Goal: Transaction & Acquisition: Download file/media

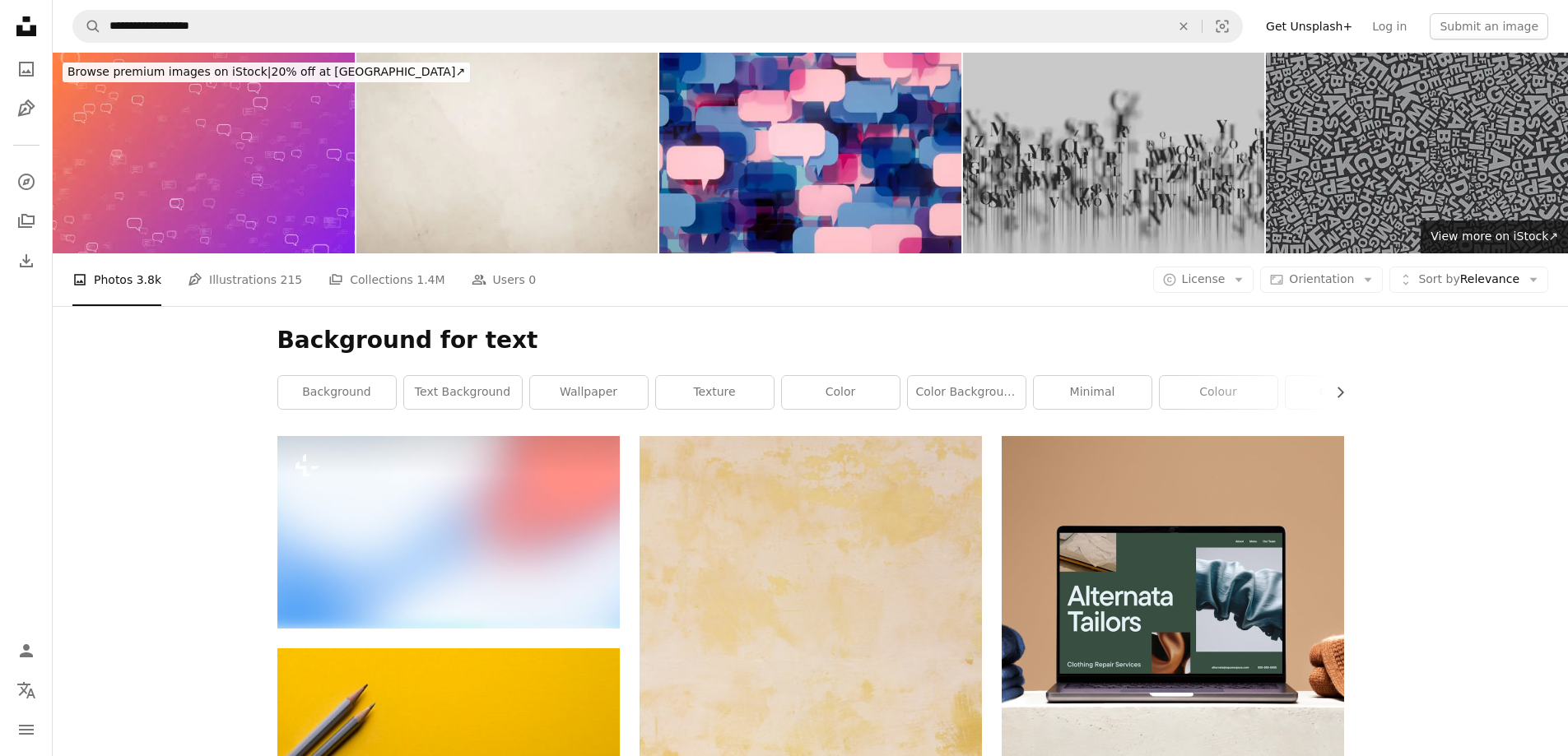
click at [28, 22] on icon "Unsplash logo Unsplash Home" at bounding box center [26, 26] width 33 height 33
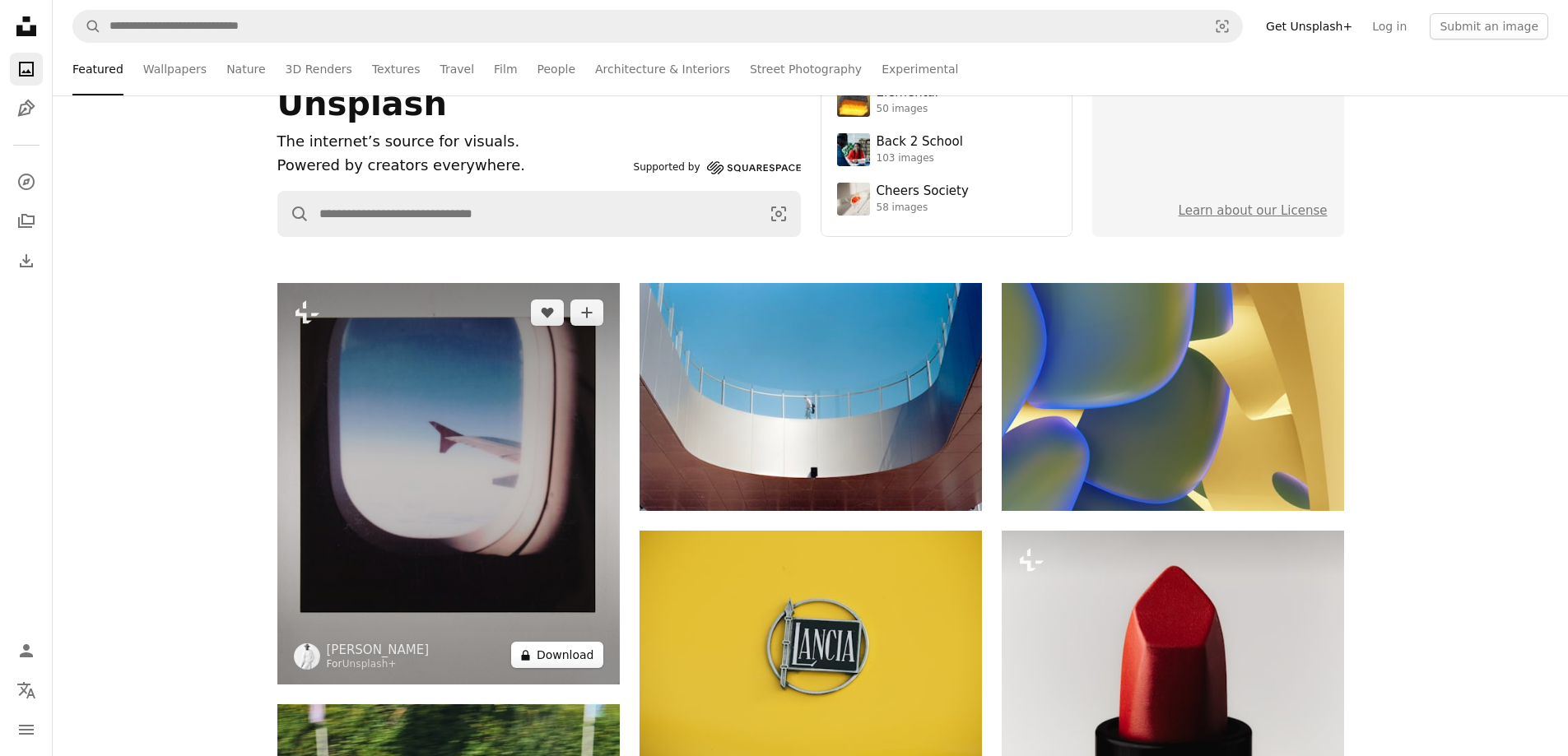
scroll to position [329, 0]
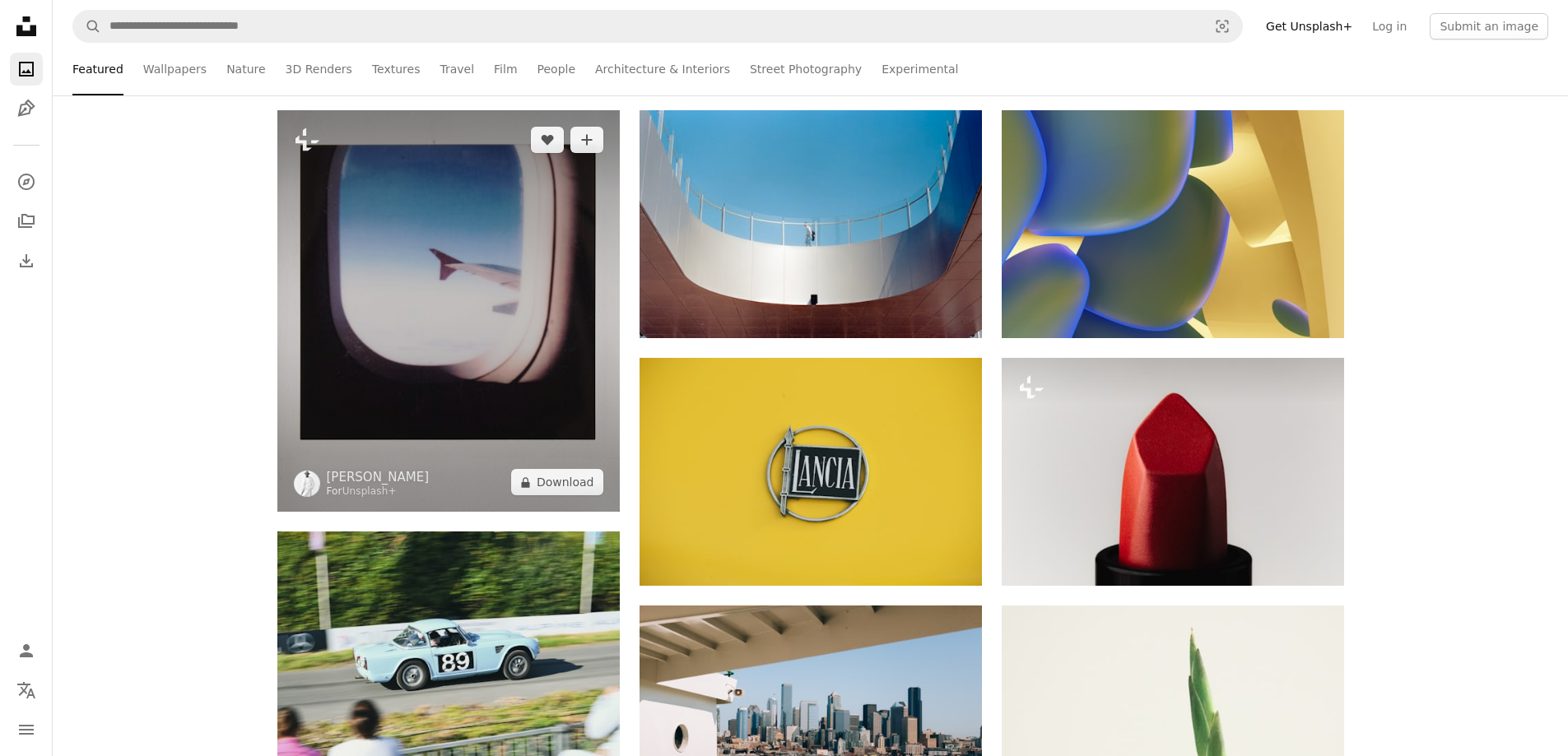
click at [447, 363] on img at bounding box center [449, 311] width 343 height 402
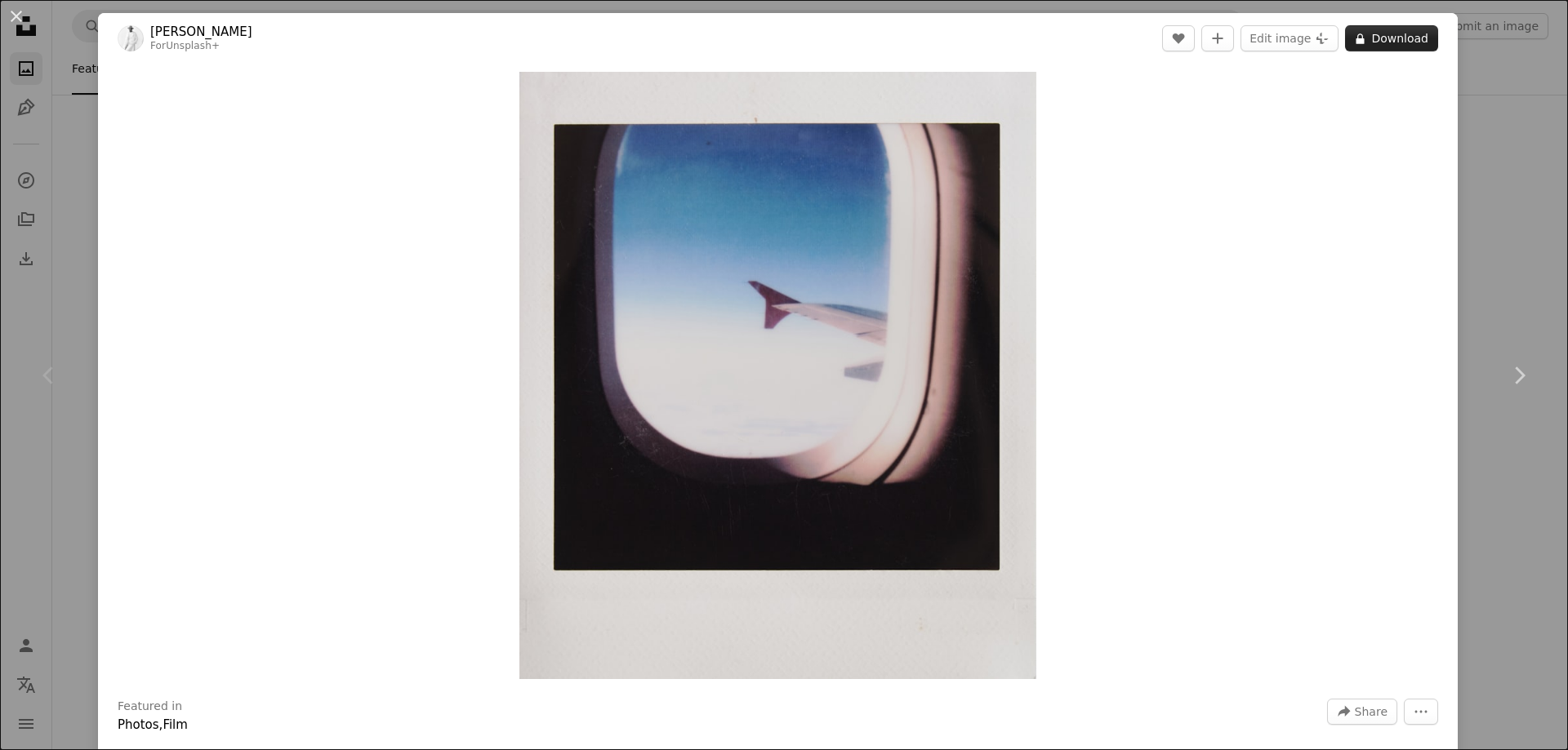
click at [1403, 43] on button "A lock Download" at bounding box center [1391, 39] width 93 height 26
